Goal: Information Seeking & Learning: Learn about a topic

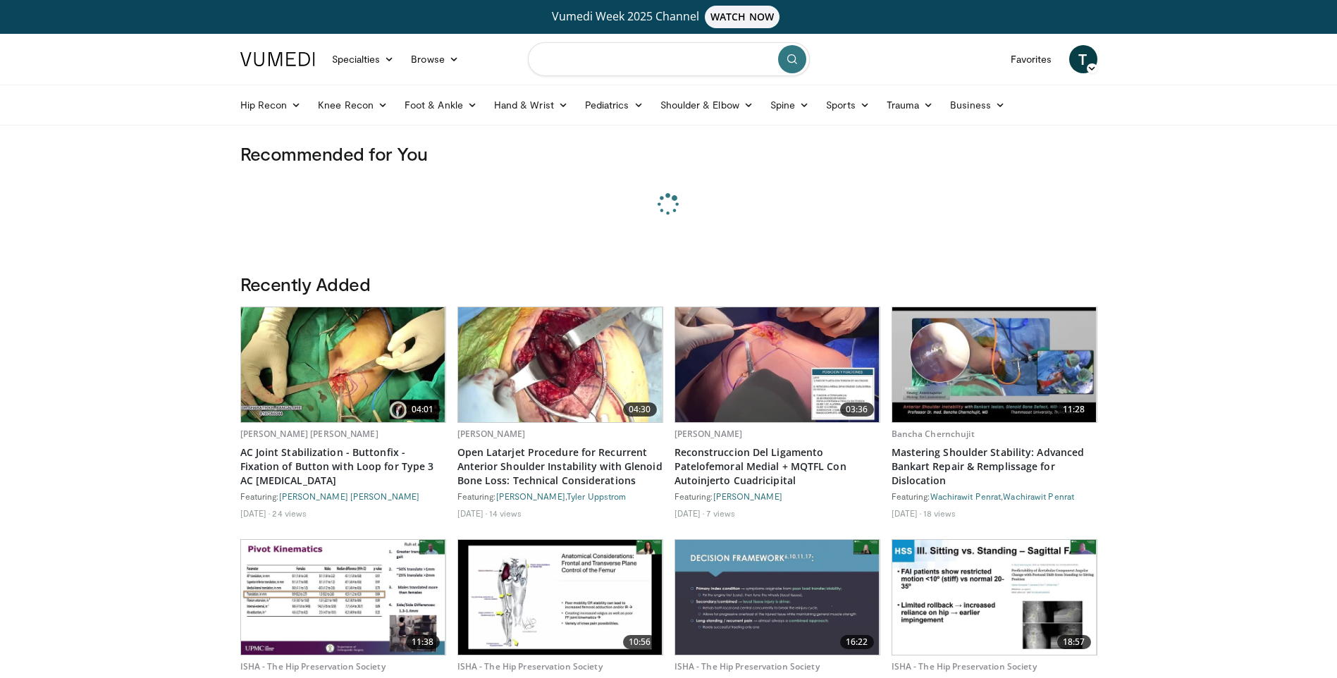
click at [604, 60] on input "Search topics, interventions" at bounding box center [669, 59] width 282 height 34
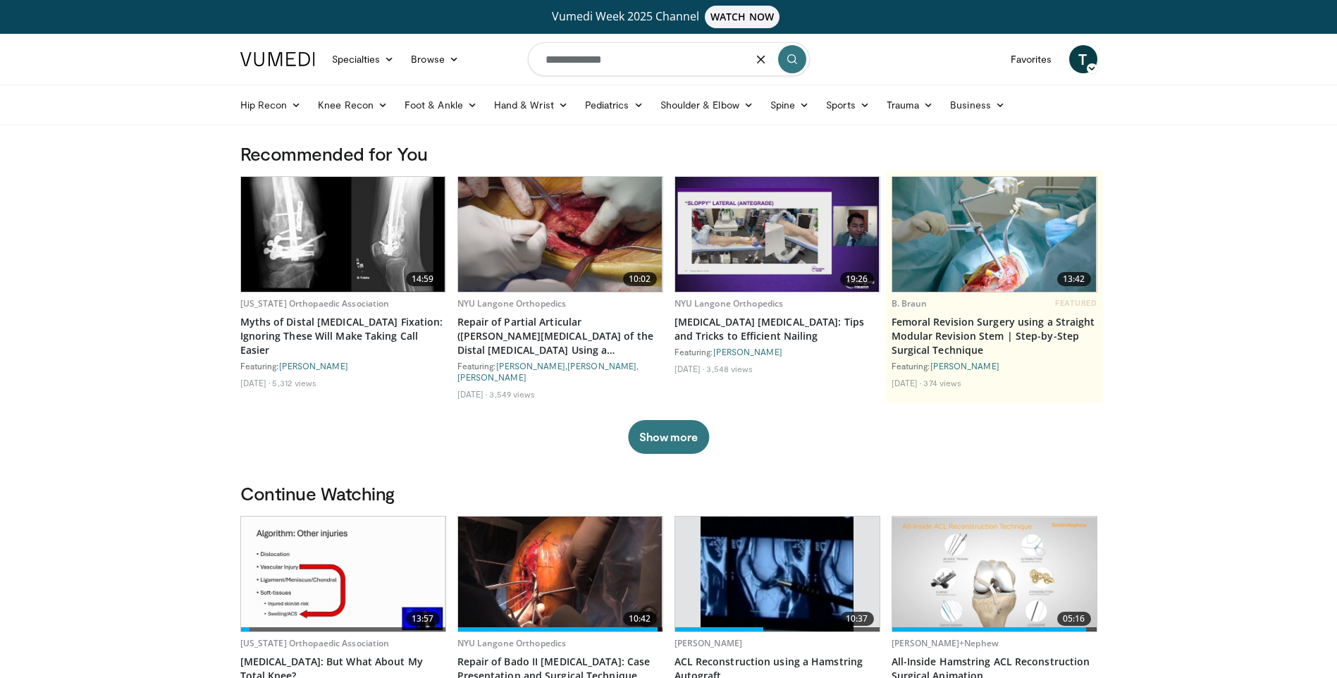
type input "**********"
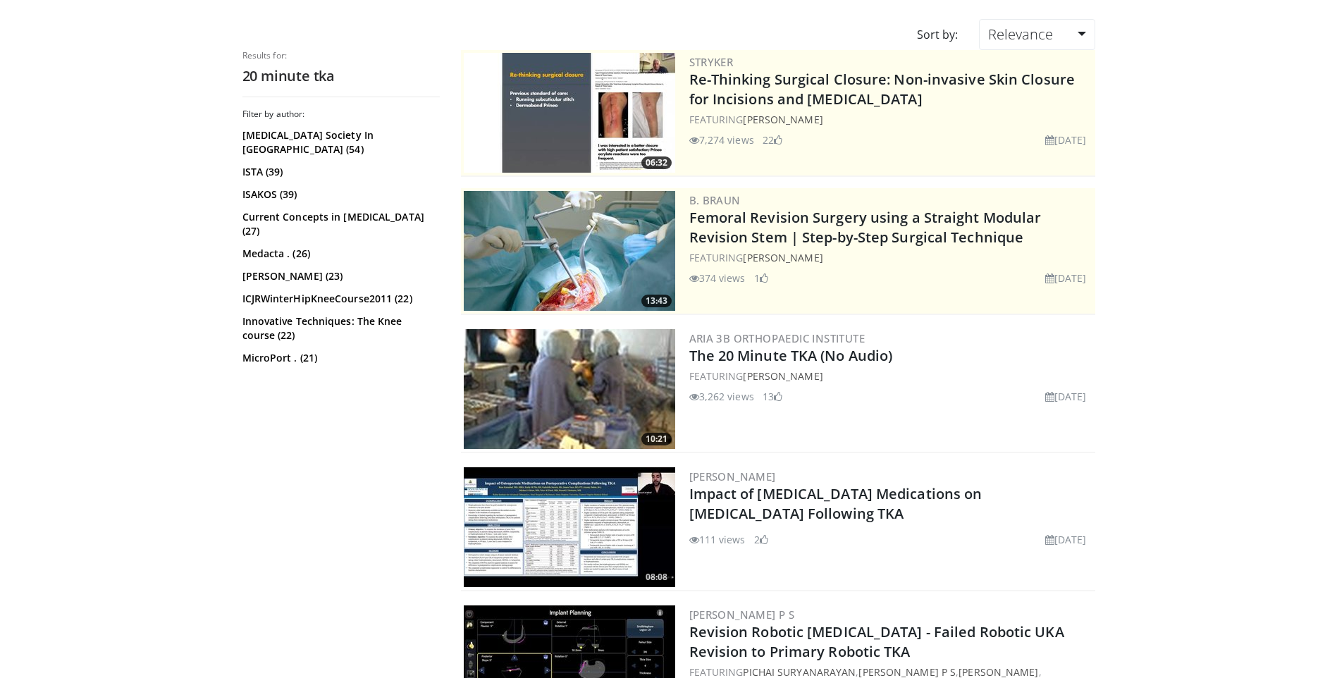
scroll to position [141, 0]
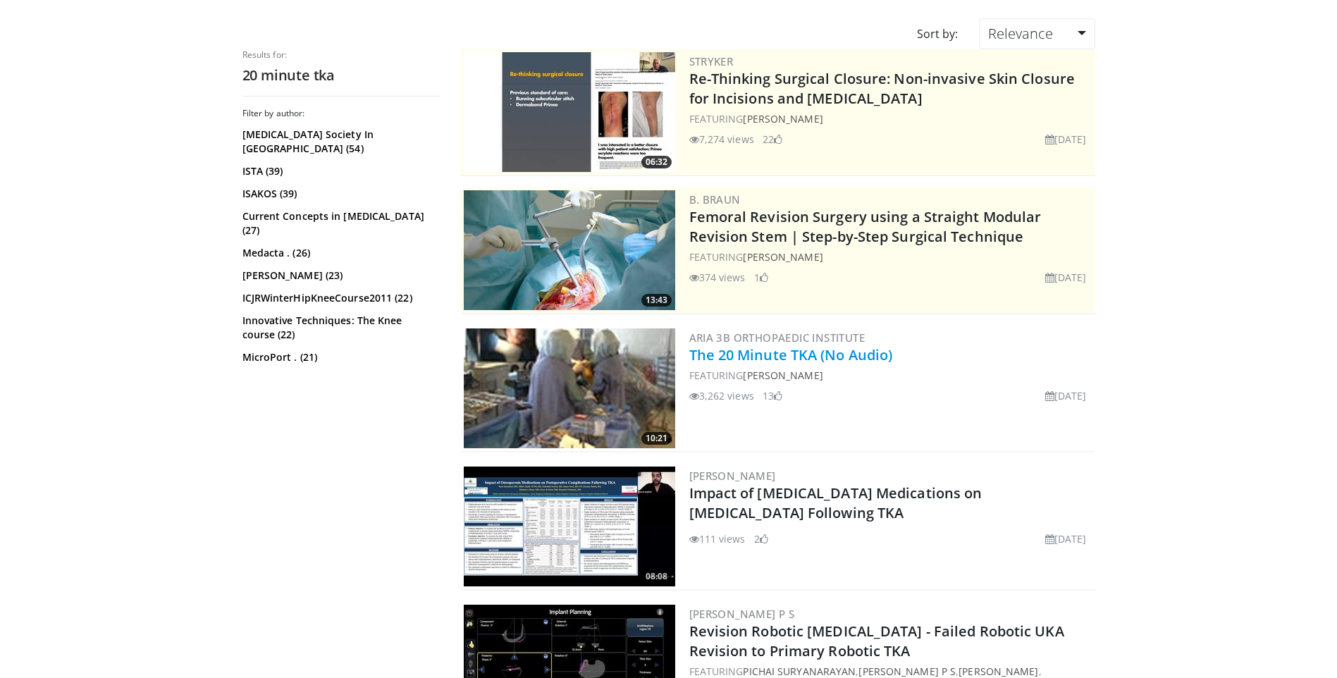
click at [845, 358] on link "The 20 Minute TKA (No Audio)" at bounding box center [792, 354] width 204 height 19
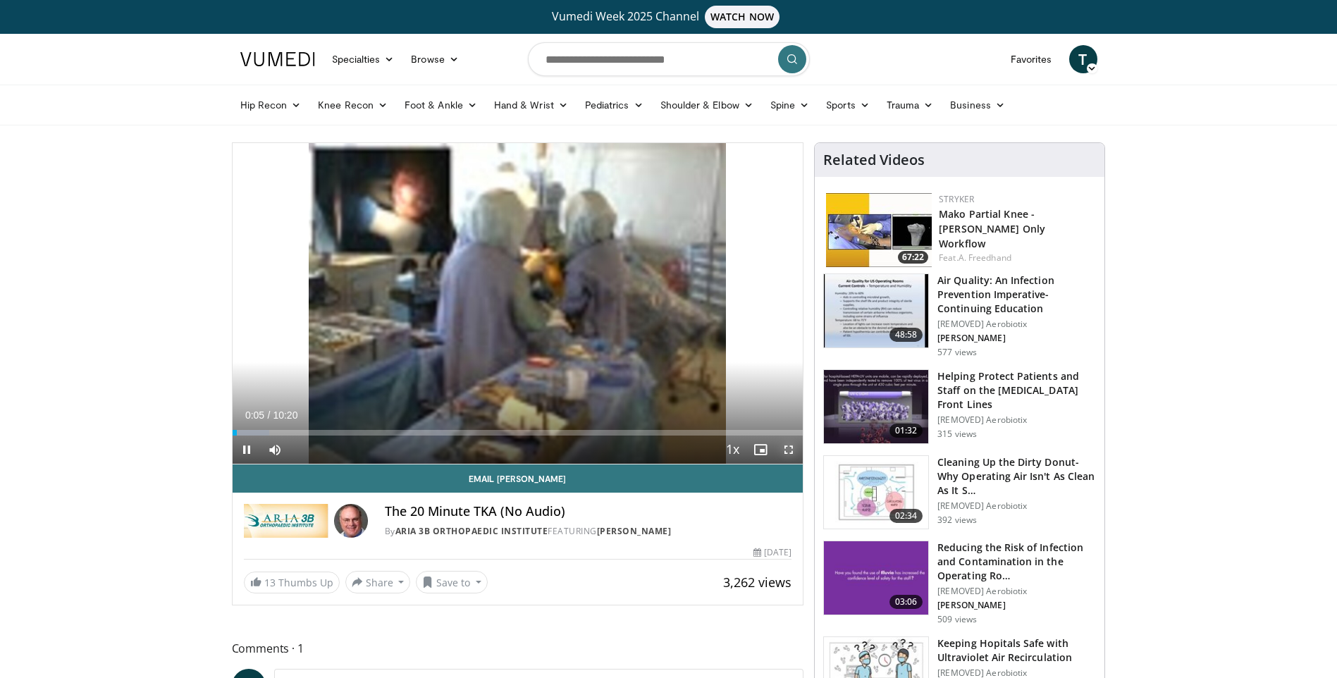
click at [795, 450] on span "Video Player" at bounding box center [789, 450] width 28 height 28
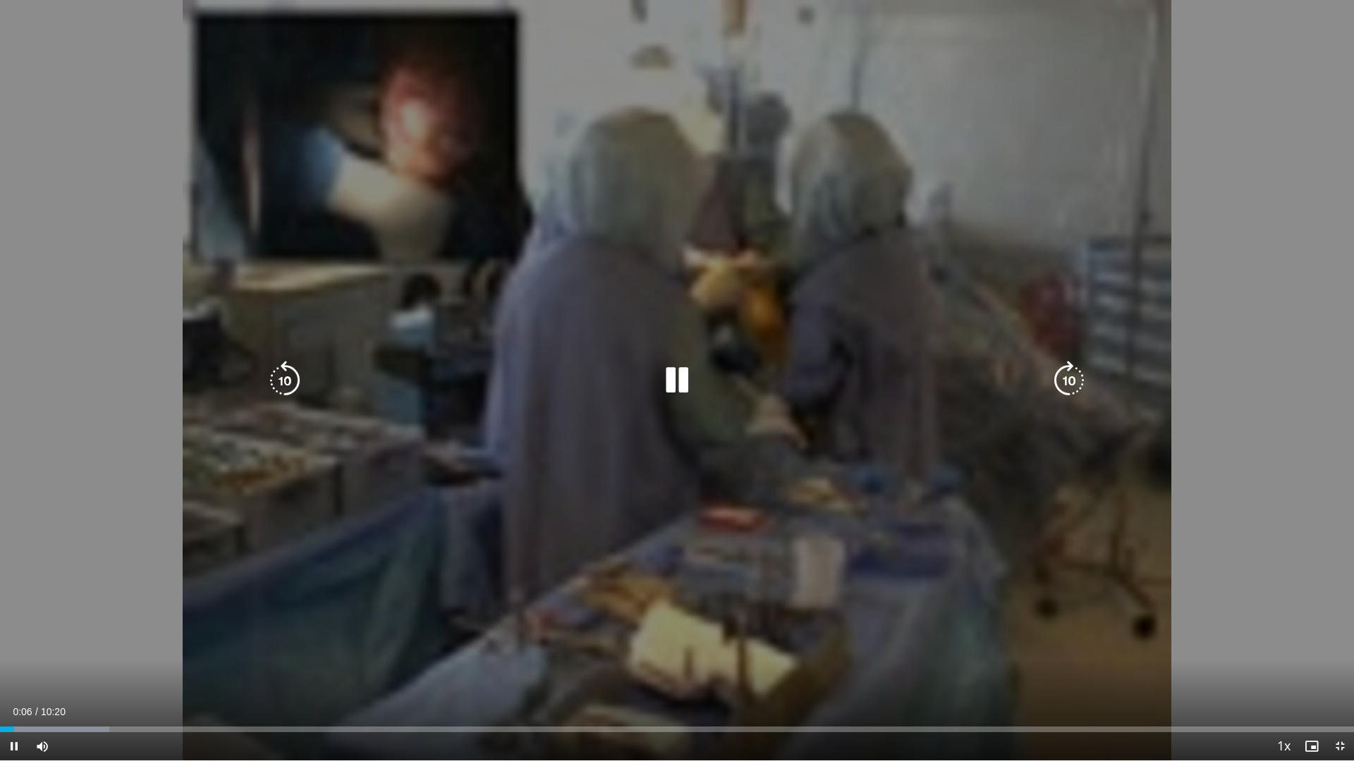
click at [278, 383] on icon "Video Player" at bounding box center [284, 380] width 39 height 39
click at [682, 386] on icon "Video Player" at bounding box center [676, 380] width 39 height 39
drag, startPoint x: 666, startPoint y: 374, endPoint x: 569, endPoint y: 650, distance: 293.0
click at [666, 374] on icon "Video Player" at bounding box center [676, 380] width 39 height 39
click at [678, 375] on icon "Video Player" at bounding box center [676, 380] width 39 height 39
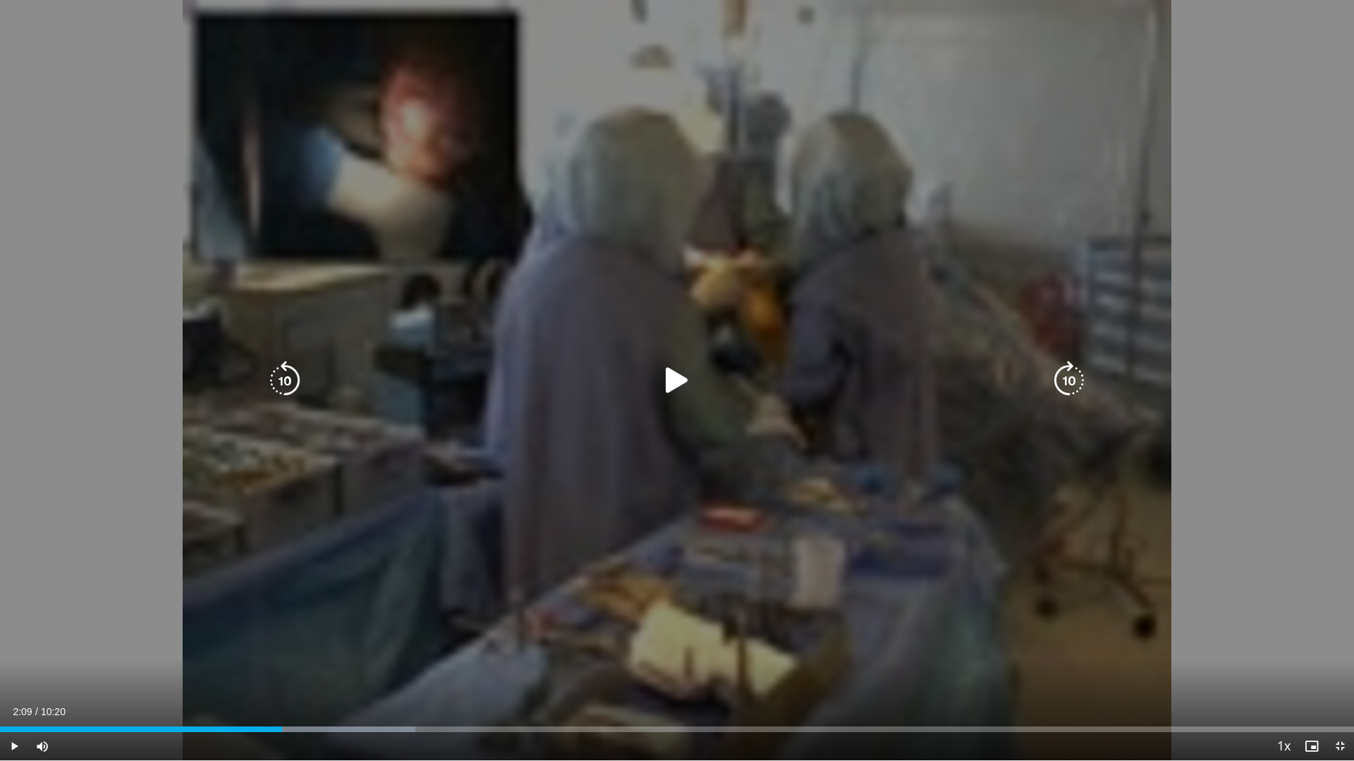
click at [670, 376] on icon "Video Player" at bounding box center [676, 380] width 39 height 39
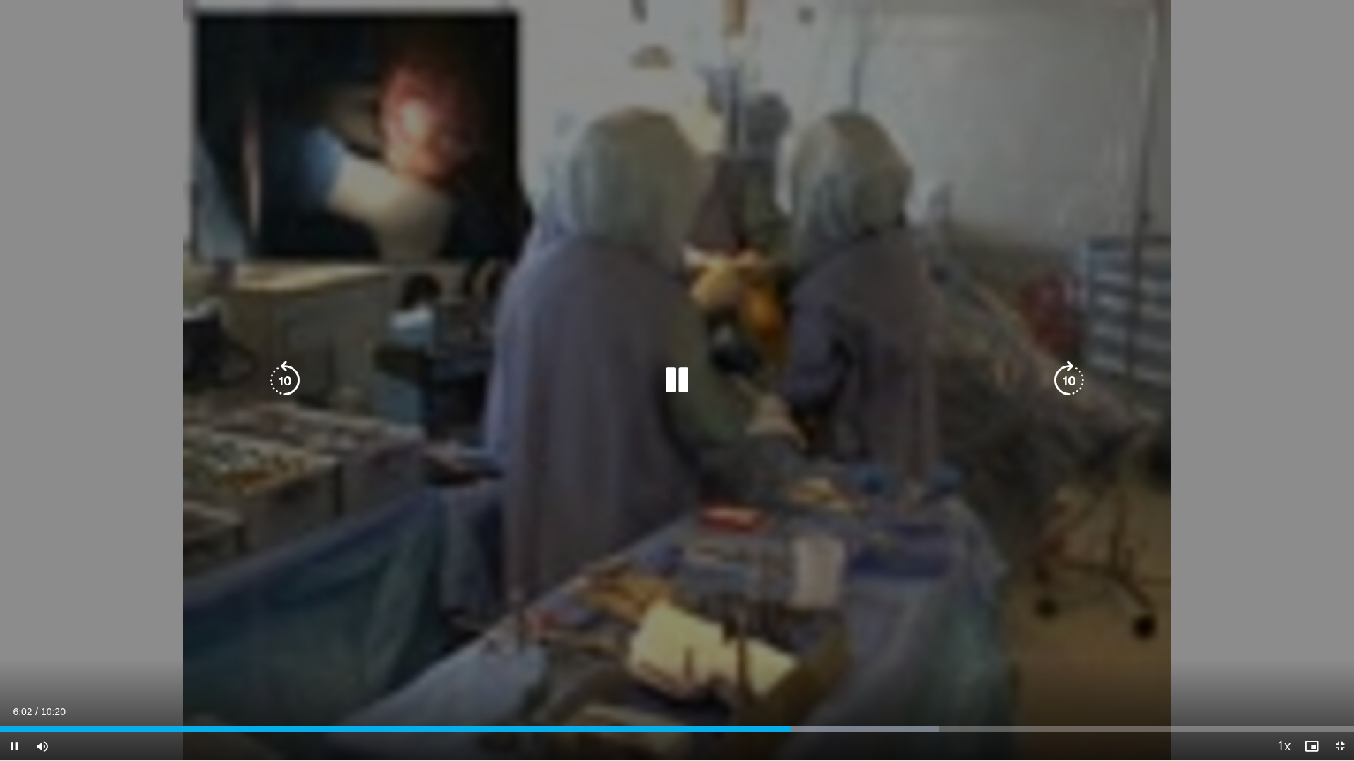
click at [683, 366] on icon "Video Player" at bounding box center [676, 380] width 39 height 39
click at [678, 380] on icon "Video Player" at bounding box center [676, 380] width 39 height 39
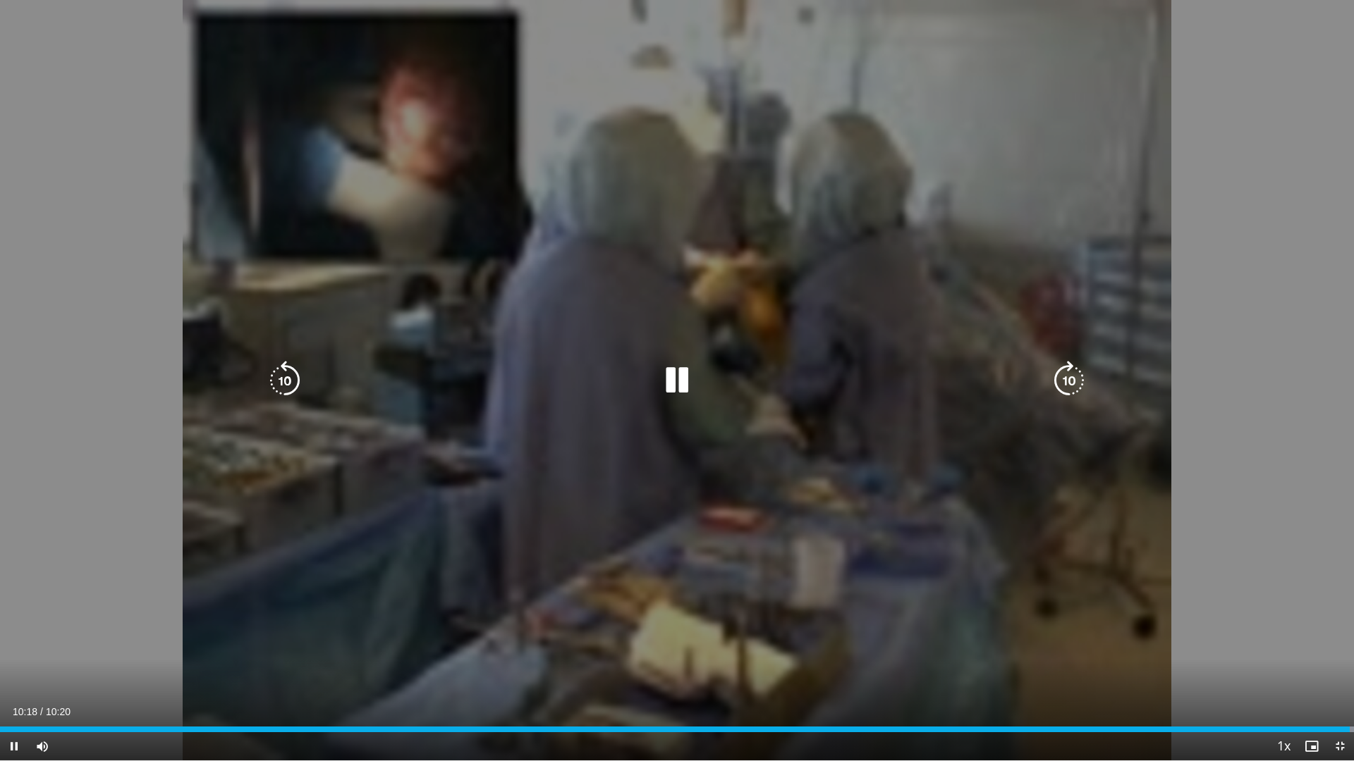
click at [1196, 606] on div "40 seconds Tap to unmute" at bounding box center [677, 380] width 1354 height 761
click at [674, 373] on icon "Video Player" at bounding box center [676, 380] width 39 height 39
click at [281, 376] on icon "Video Player" at bounding box center [284, 380] width 39 height 39
click at [682, 382] on icon "Video Player" at bounding box center [676, 380] width 39 height 39
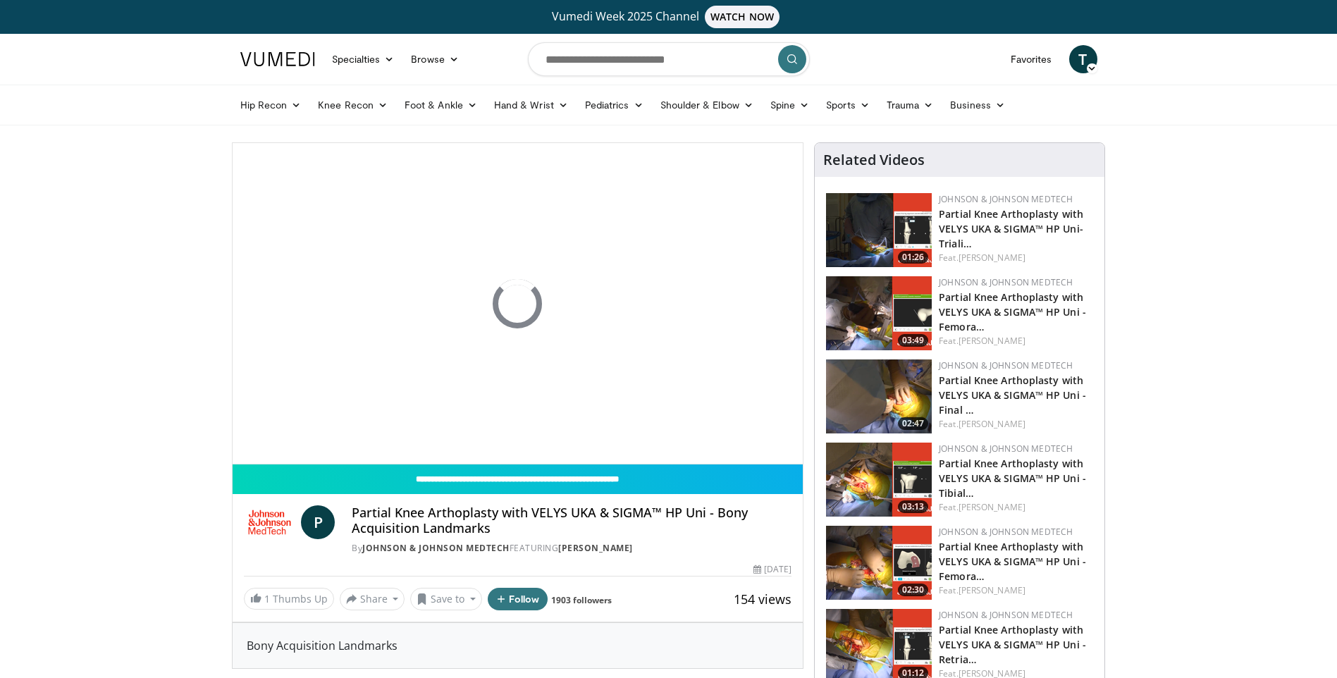
click at [11, 0] on html "Vumedi Week 2025 Channel WATCH NOW Specialties Adult & Family Medicine Allergy,…" at bounding box center [668, 339] width 1337 height 678
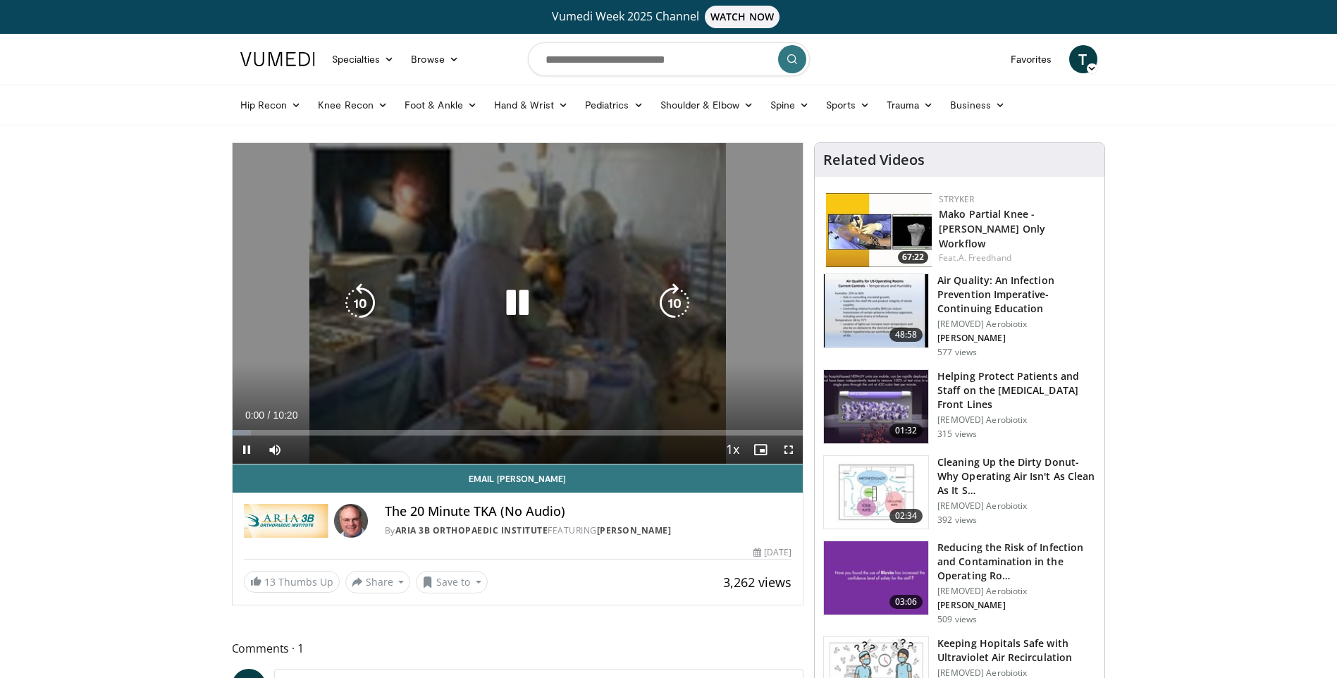
click at [520, 284] on icon "Video Player" at bounding box center [517, 302] width 39 height 39
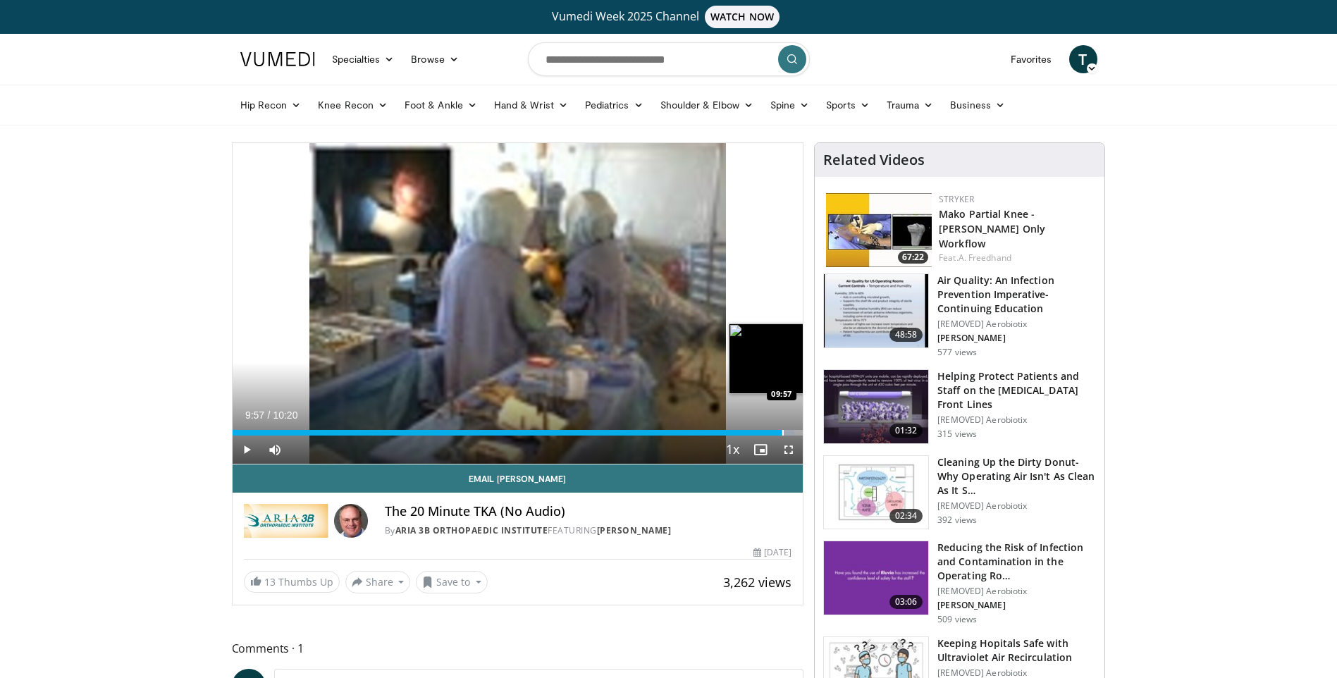
drag, startPoint x: 247, startPoint y: 431, endPoint x: 781, endPoint y: 434, distance: 534.4
click at [783, 434] on div "Progress Bar" at bounding box center [783, 433] width 1 height 6
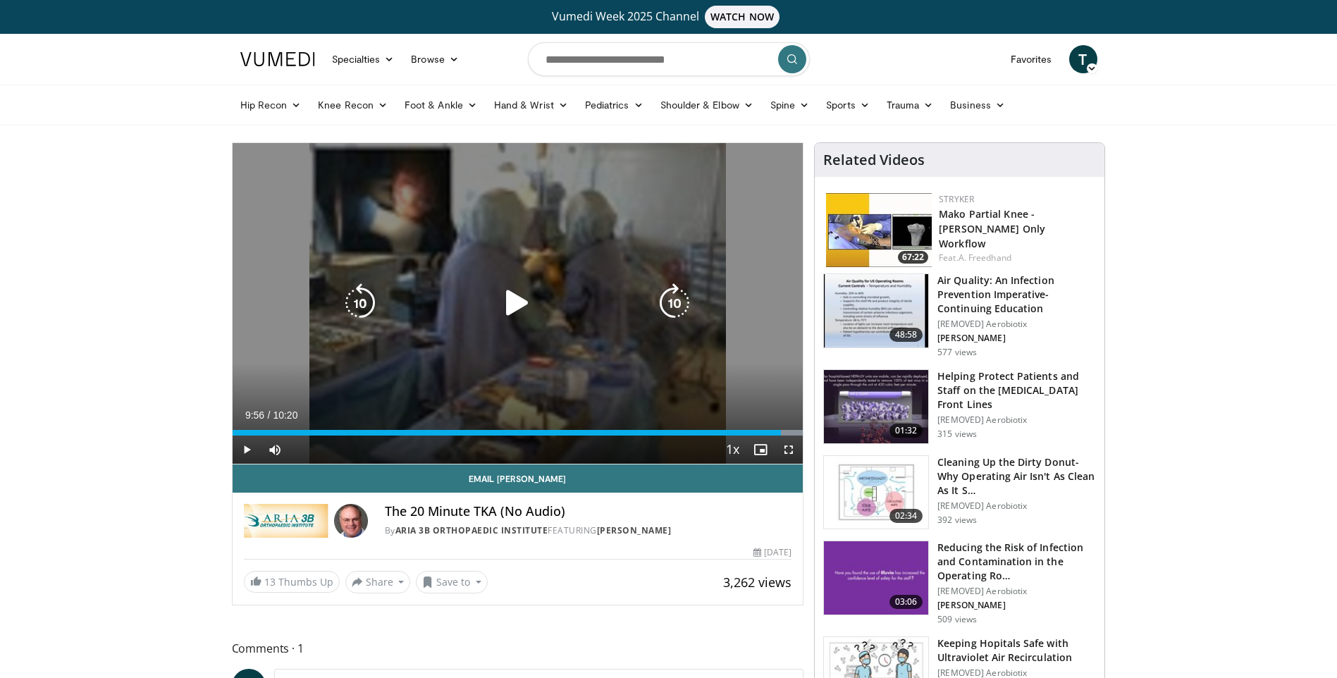
click at [522, 308] on icon "Video Player" at bounding box center [517, 302] width 39 height 39
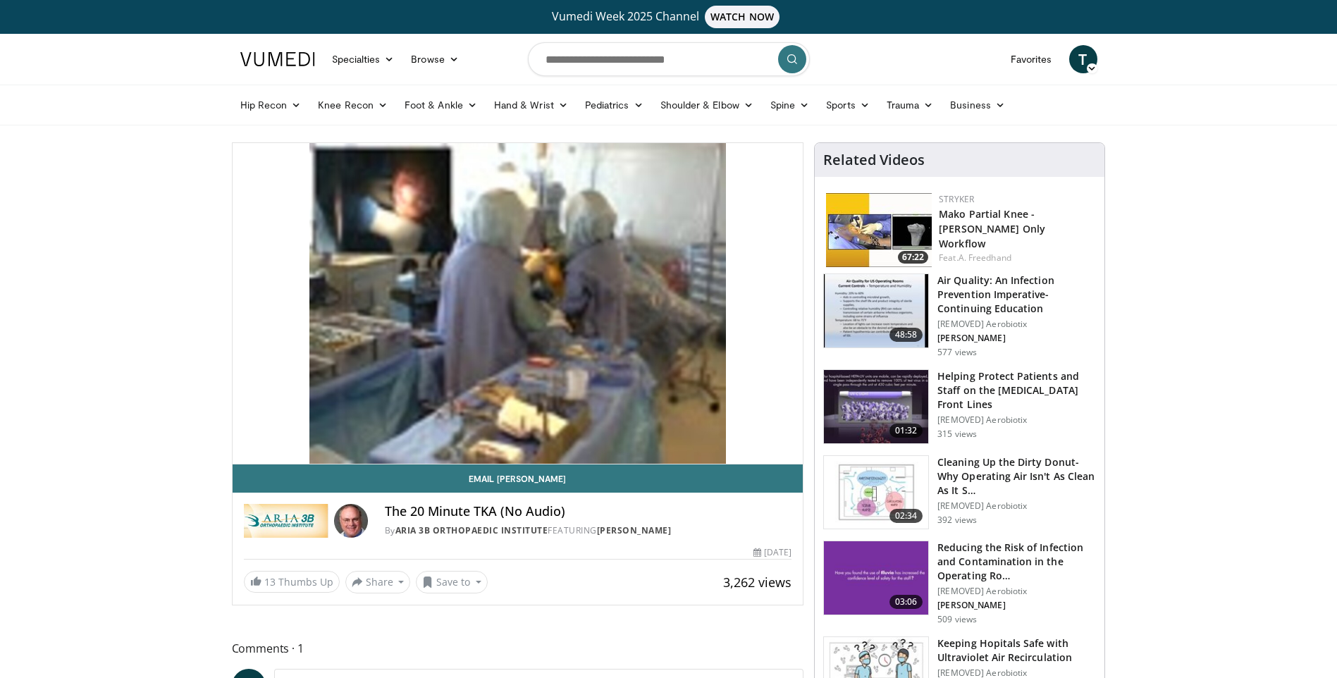
click at [794, 448] on span "Video Player" at bounding box center [789, 450] width 28 height 28
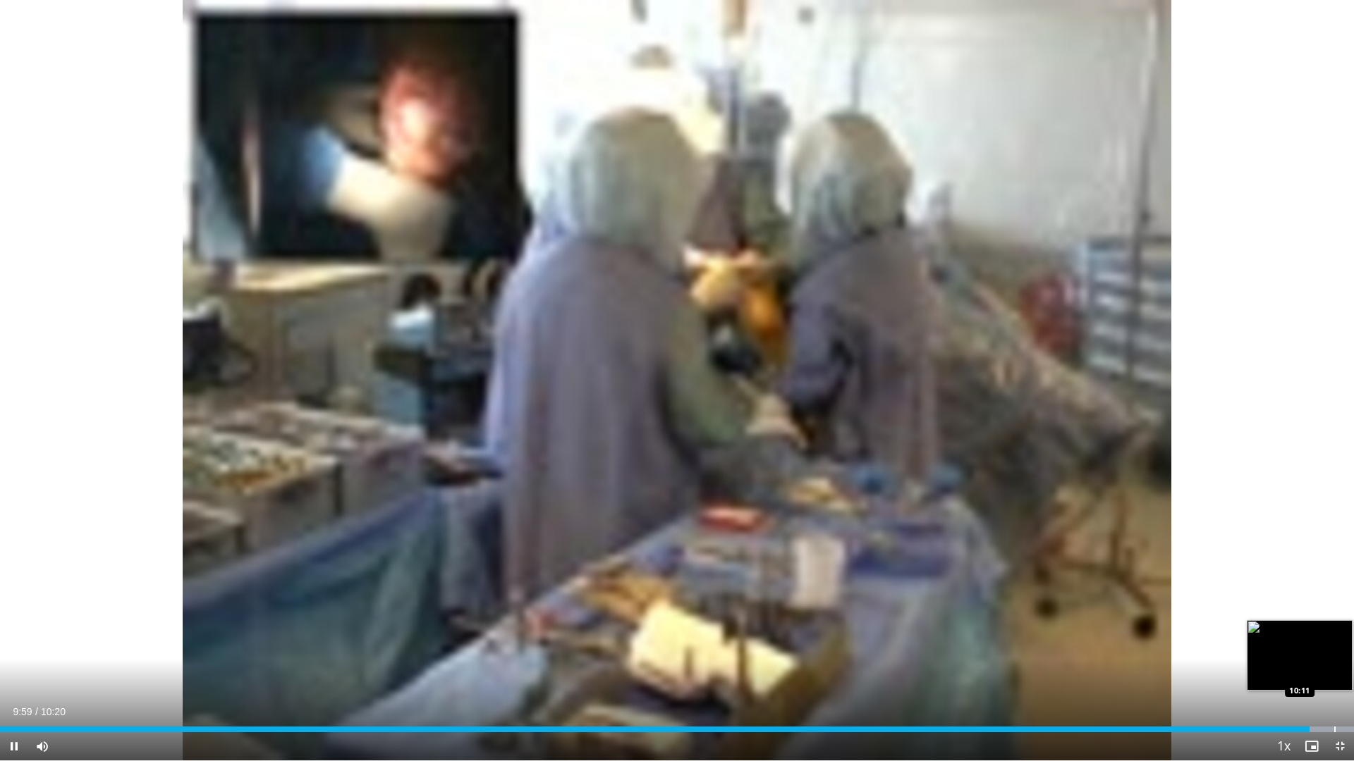
click at [1334, 678] on div "Progress Bar" at bounding box center [1334, 730] width 1 height 6
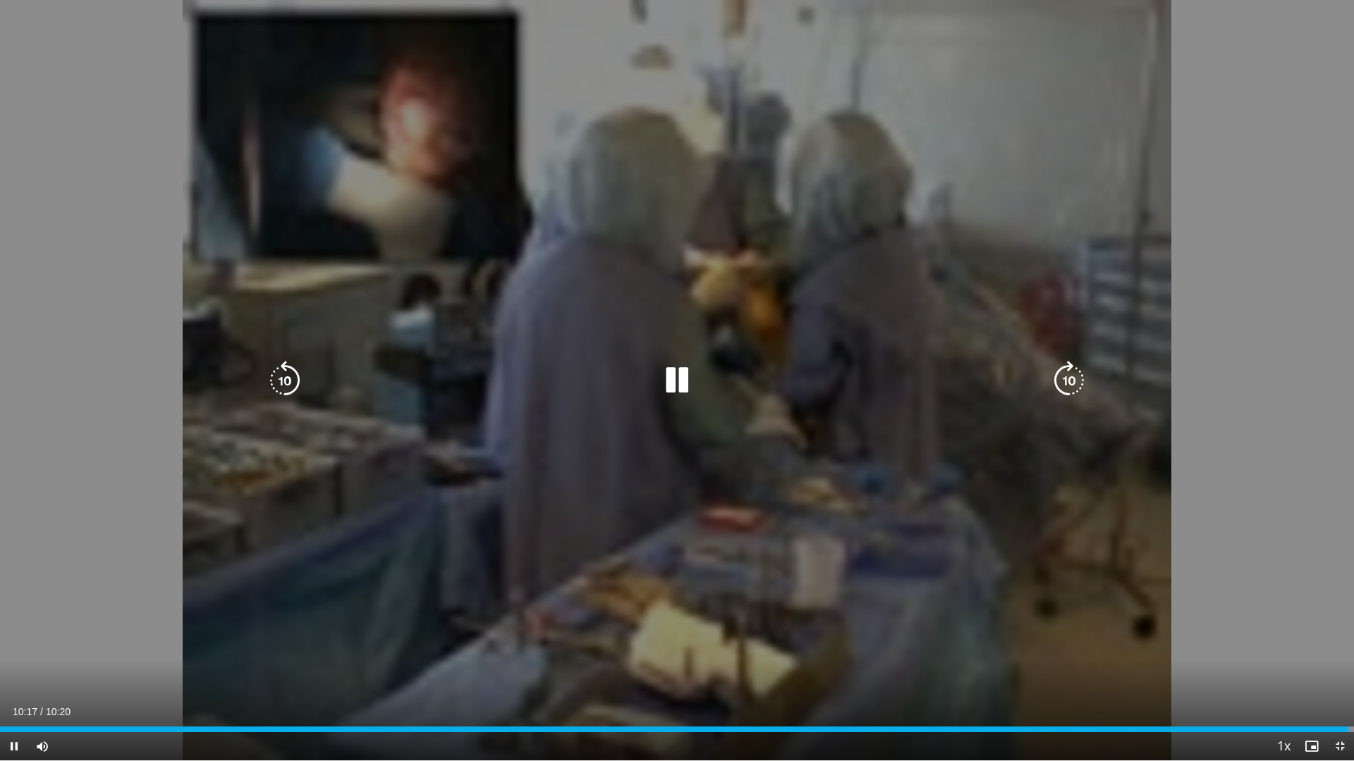
click at [673, 382] on icon "Video Player" at bounding box center [676, 380] width 39 height 39
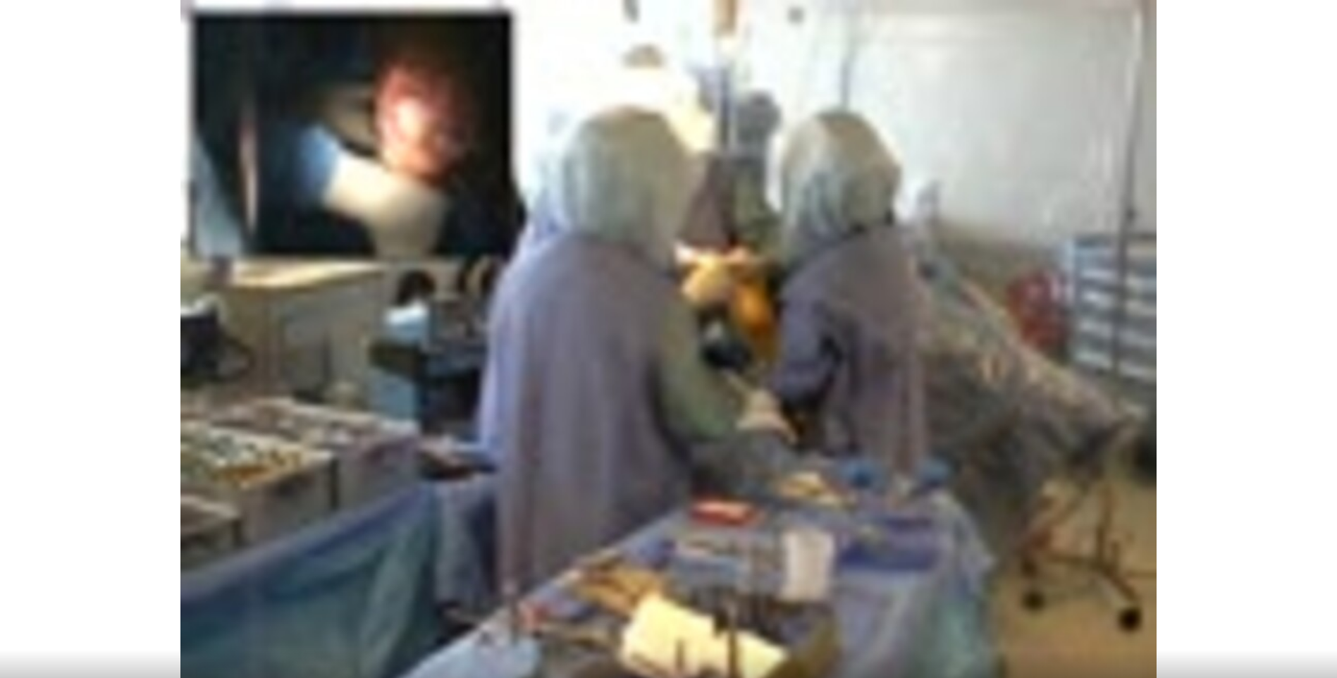
scroll to position [353, 0]
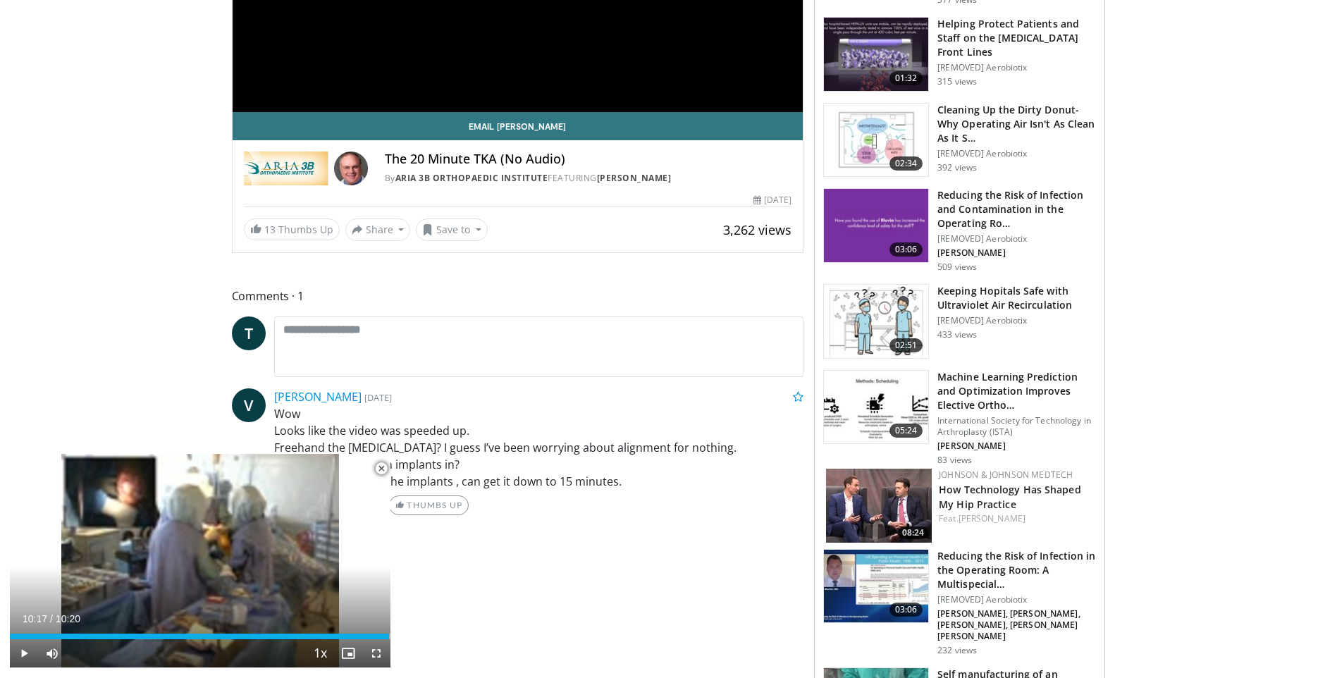
click at [378, 470] on span "Video Player" at bounding box center [381, 469] width 28 height 28
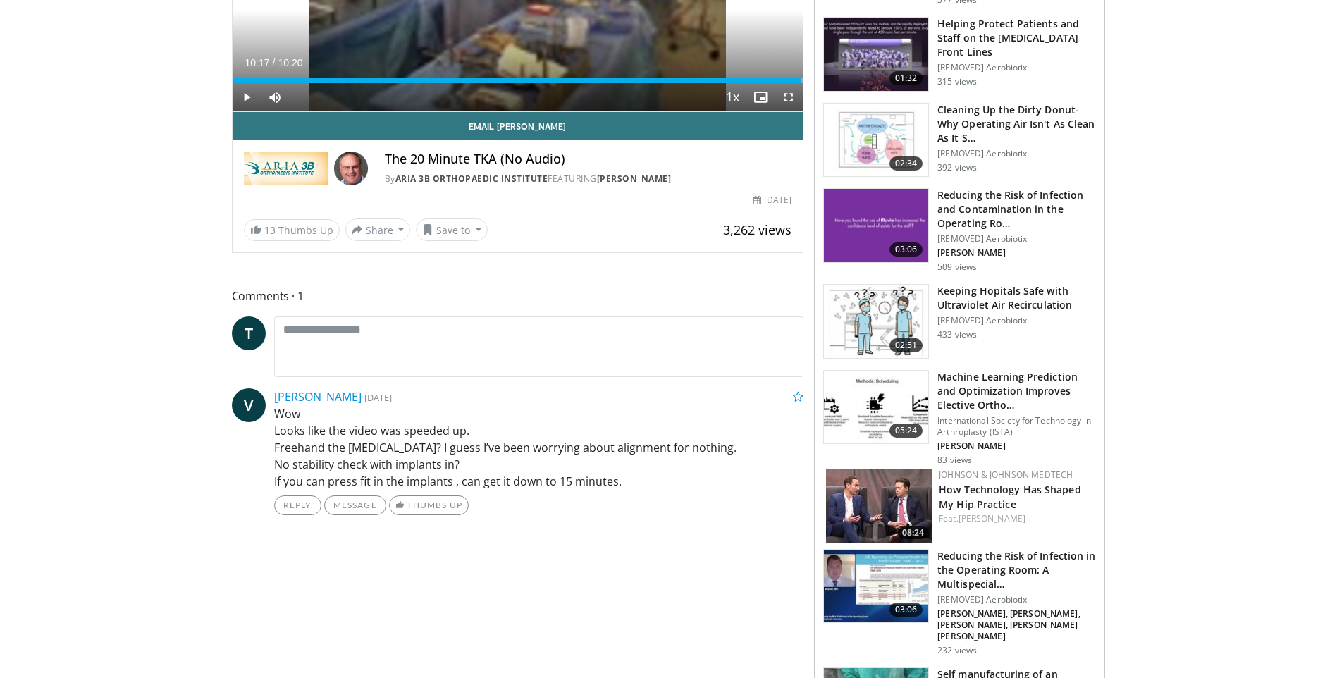
drag, startPoint x: 158, startPoint y: 300, endPoint x: 154, endPoint y: 352, distance: 51.6
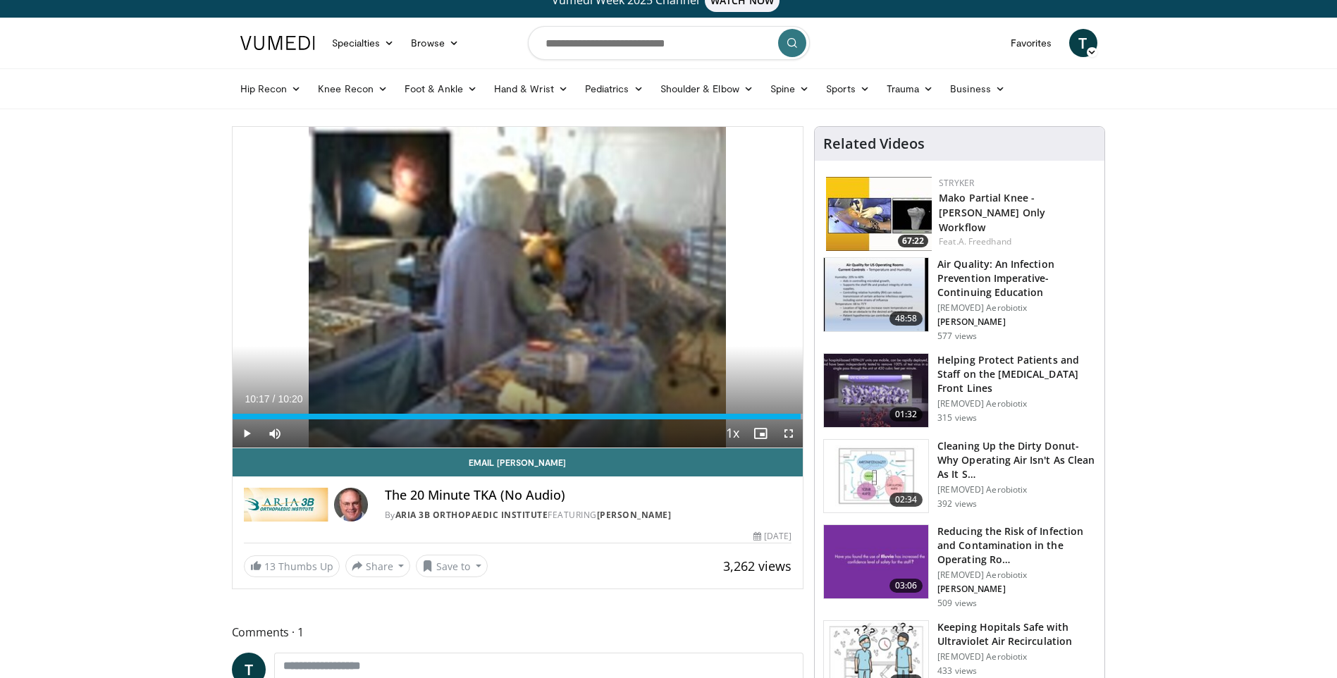
scroll to position [0, 0]
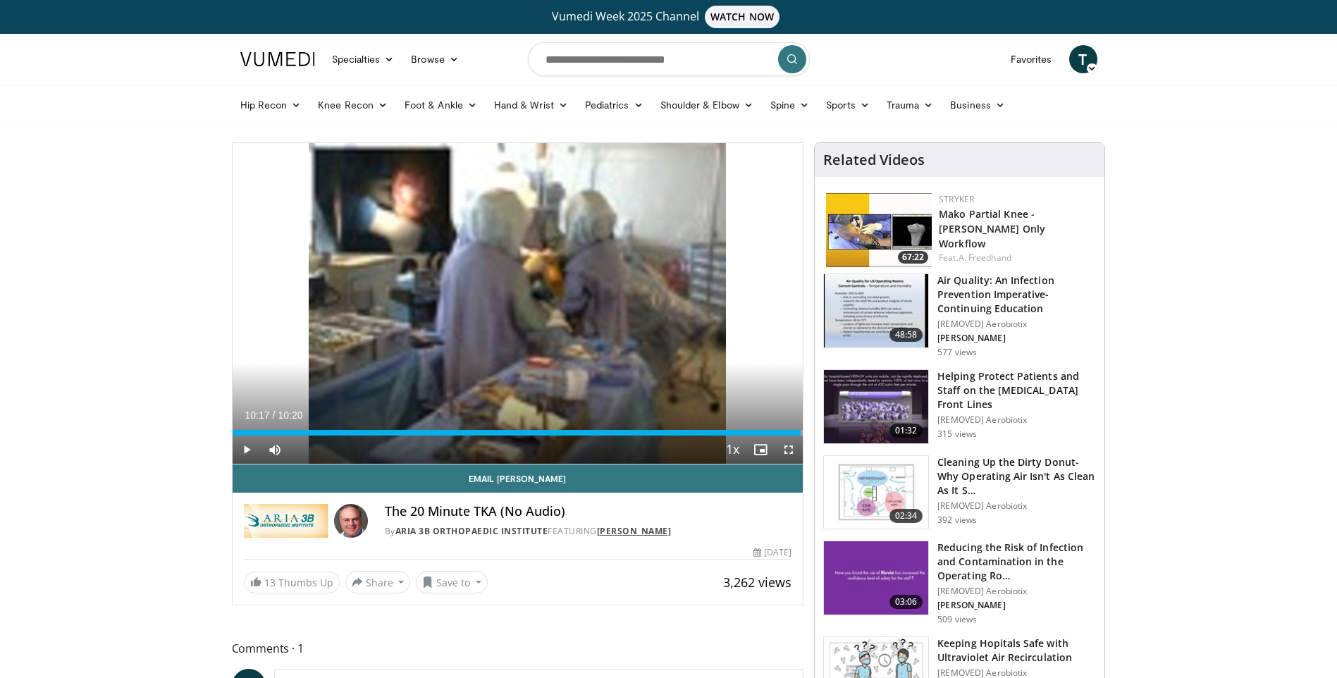
click at [647, 534] on link "[PERSON_NAME]" at bounding box center [634, 531] width 75 height 12
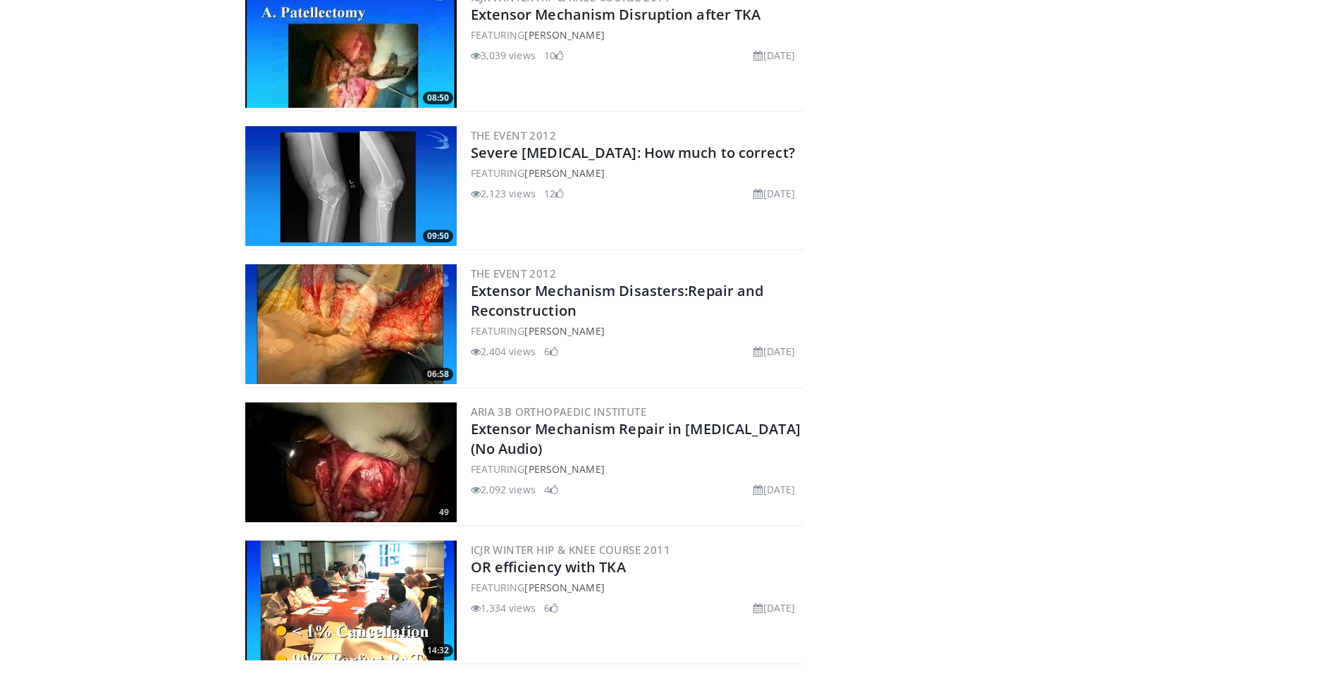
scroll to position [981, 0]
